Goal: Information Seeking & Learning: Understand process/instructions

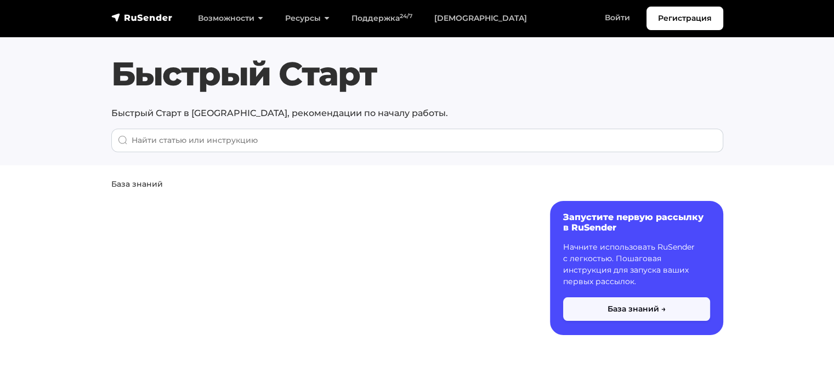
click at [637, 308] on button "База знаний →" at bounding box center [636, 310] width 147 height 24
